Goal: Information Seeking & Learning: Check status

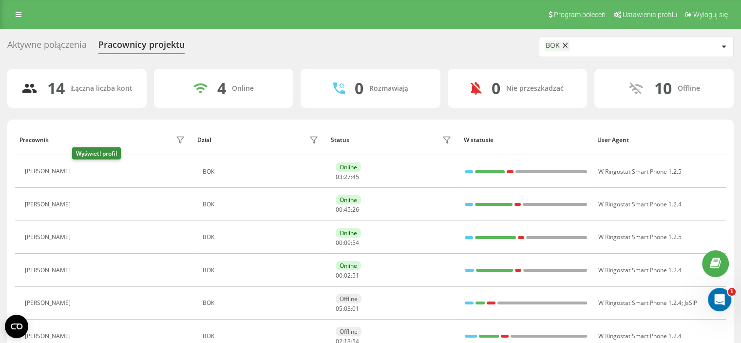
click at [81, 170] on icon at bounding box center [82, 171] width 2 height 5
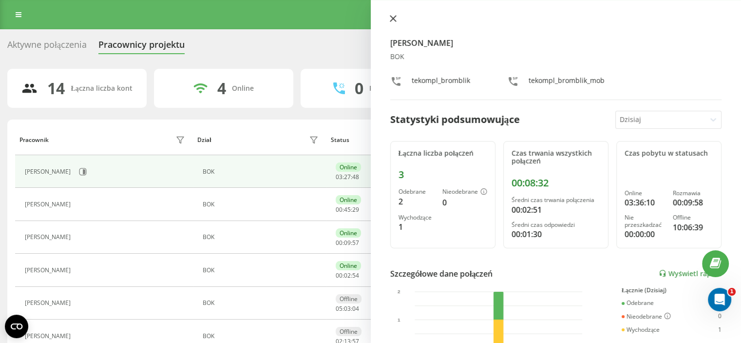
click at [390, 21] on icon at bounding box center [393, 19] width 6 height 6
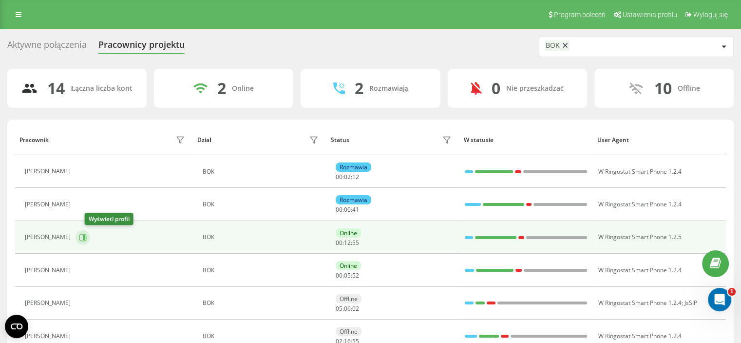
click at [87, 234] on icon at bounding box center [82, 237] width 7 height 7
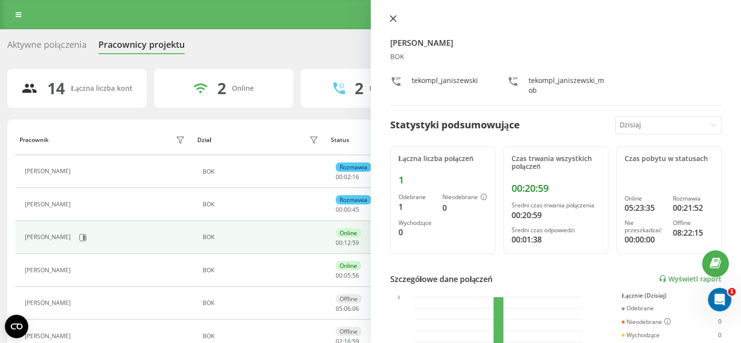
click at [394, 19] on icon at bounding box center [393, 18] width 7 height 7
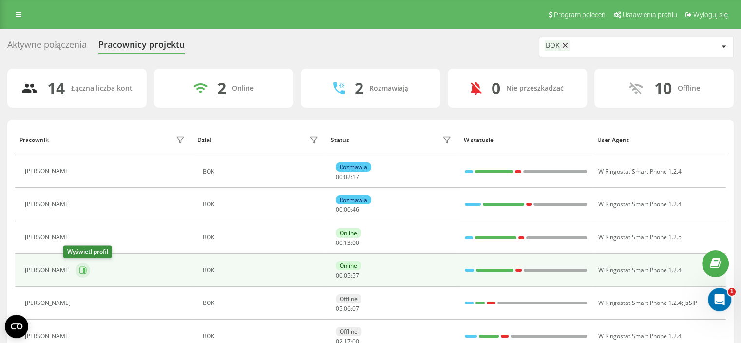
click at [76, 273] on button at bounding box center [83, 270] width 15 height 15
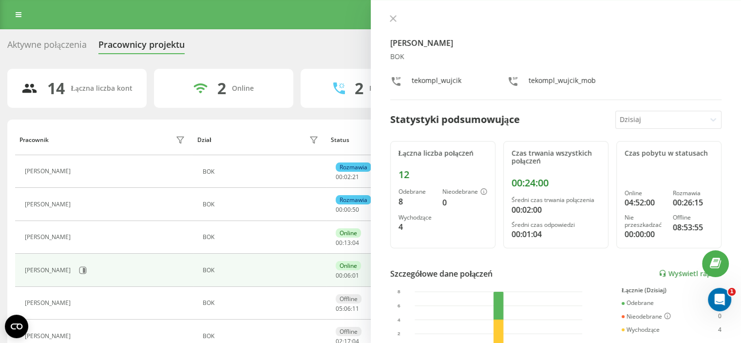
drag, startPoint x: 393, startPoint y: 17, endPoint x: 402, endPoint y: 18, distance: 8.8
click at [393, 17] on icon at bounding box center [393, 18] width 7 height 7
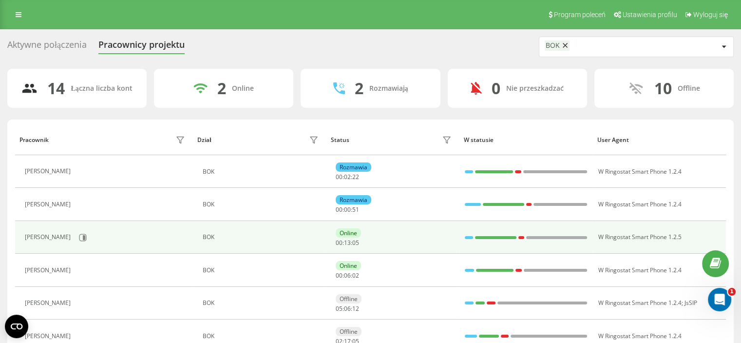
scroll to position [97, 0]
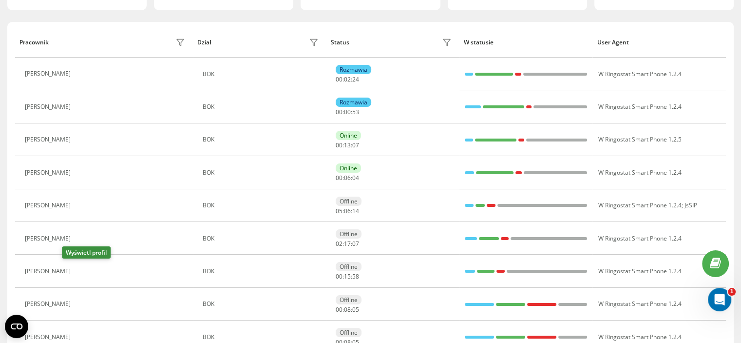
drag, startPoint x: 70, startPoint y: 270, endPoint x: 98, endPoint y: 266, distance: 28.6
click at [81, 270] on icon at bounding box center [82, 271] width 2 height 5
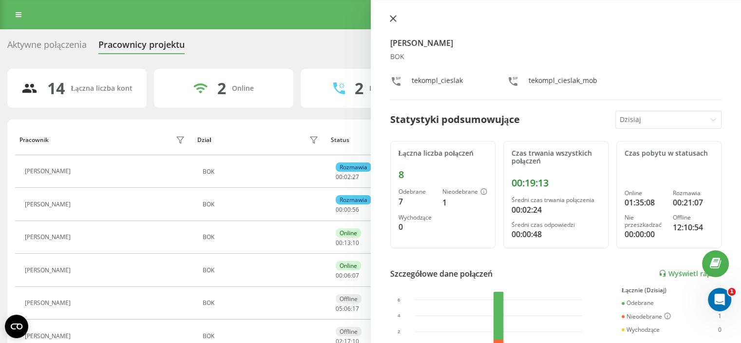
click at [388, 18] on button at bounding box center [393, 19] width 13 height 9
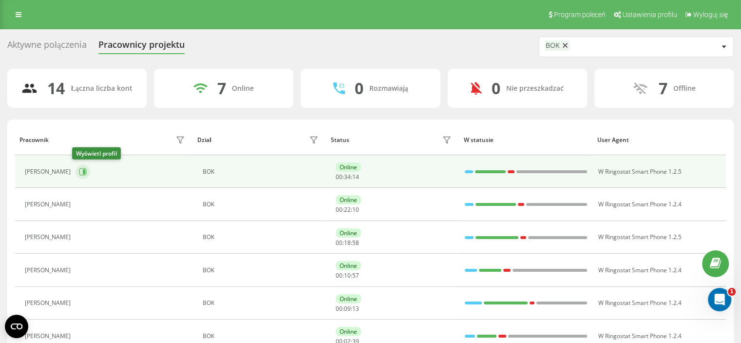
click at [79, 174] on icon at bounding box center [83, 172] width 8 height 8
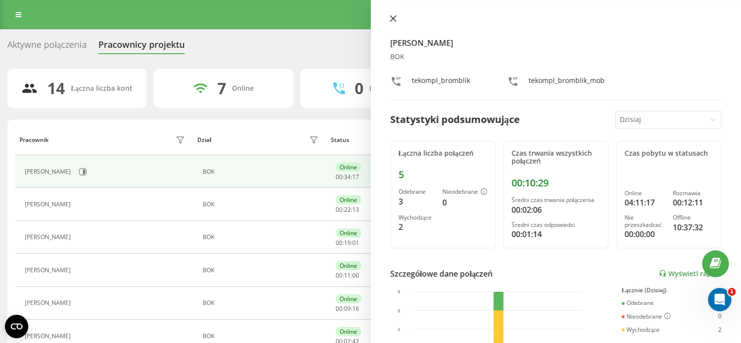
click at [393, 22] on button at bounding box center [393, 19] width 13 height 9
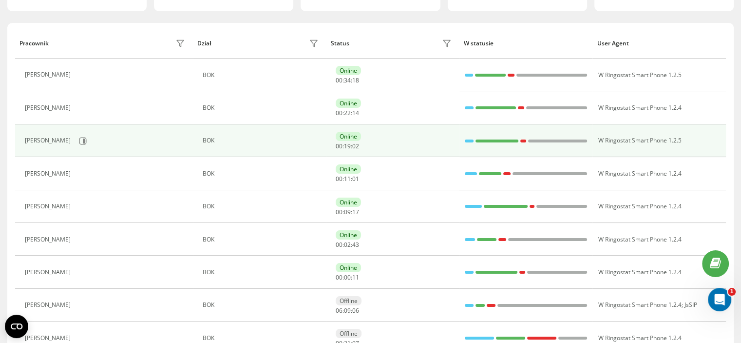
scroll to position [97, 0]
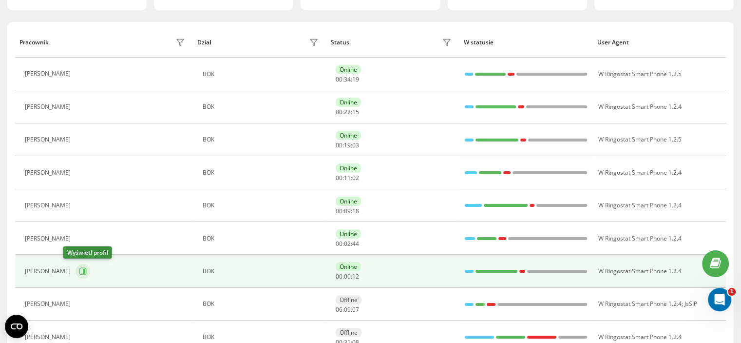
click at [83, 269] on icon at bounding box center [84, 271] width 2 height 5
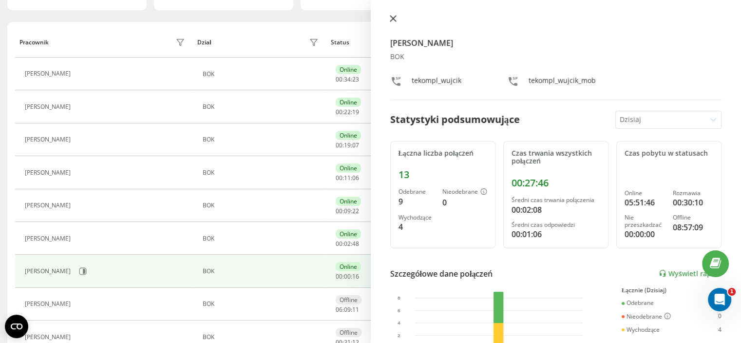
click at [393, 22] on button at bounding box center [393, 19] width 13 height 9
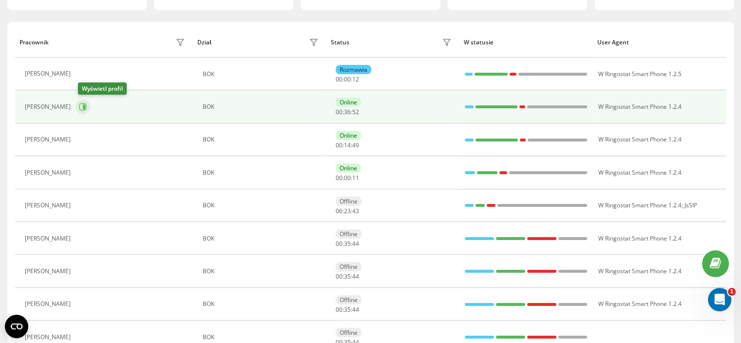
click at [84, 107] on icon at bounding box center [83, 107] width 8 height 8
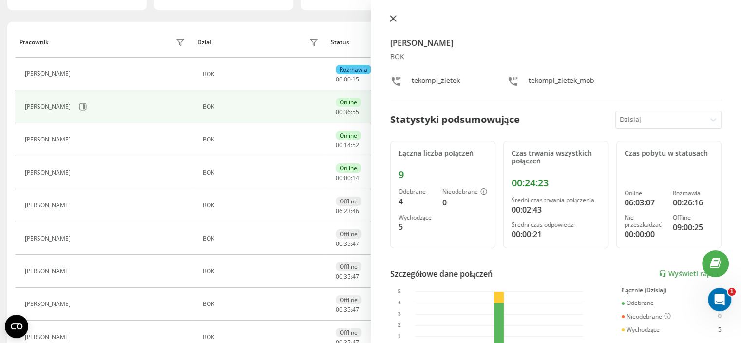
click at [394, 18] on icon at bounding box center [393, 19] width 6 height 6
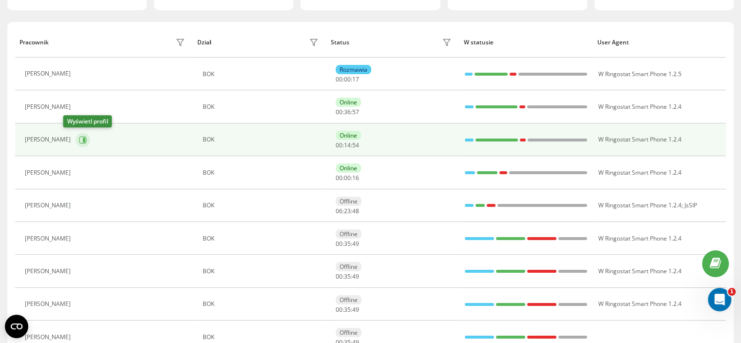
click at [79, 136] on icon at bounding box center [83, 140] width 8 height 8
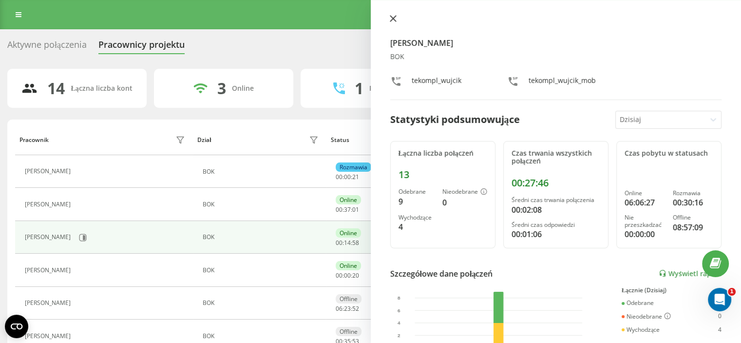
click at [396, 15] on button at bounding box center [393, 19] width 13 height 9
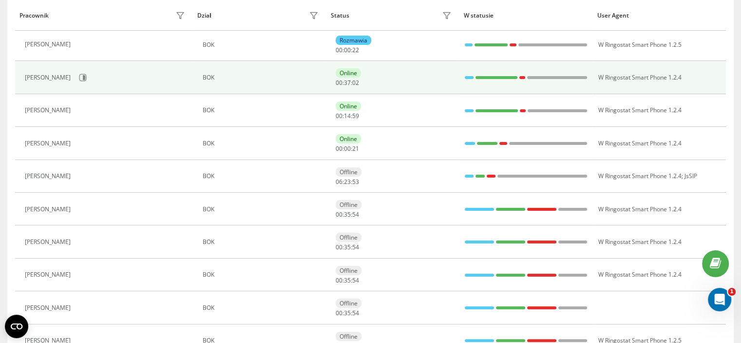
scroll to position [146, 0]
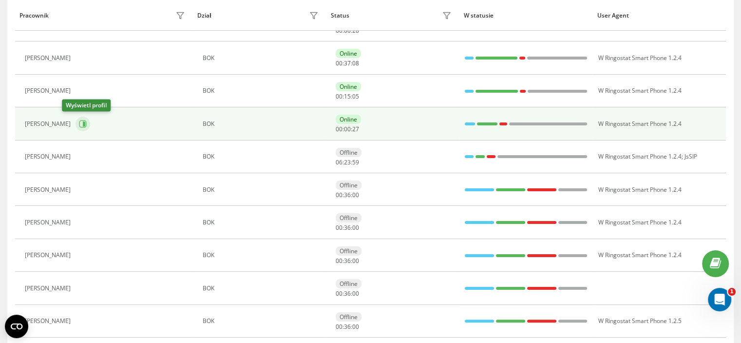
click at [79, 126] on icon at bounding box center [82, 123] width 7 height 7
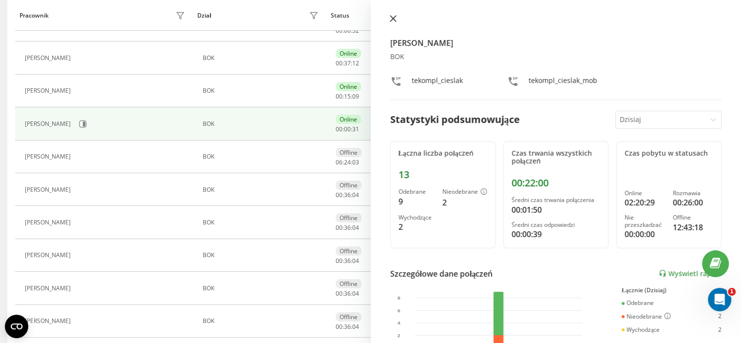
click at [394, 19] on icon at bounding box center [393, 19] width 6 height 6
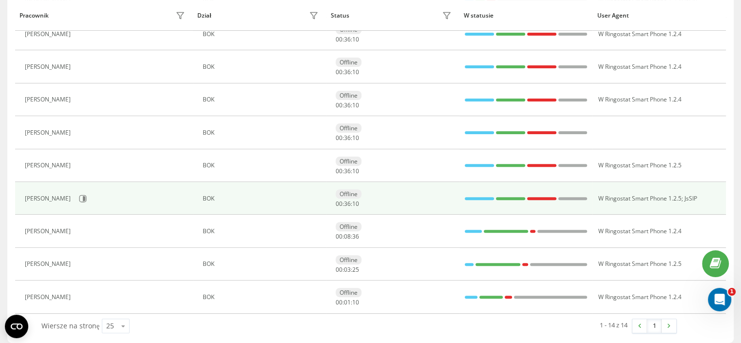
scroll to position [307, 0]
